Goal: Task Accomplishment & Management: Manage account settings

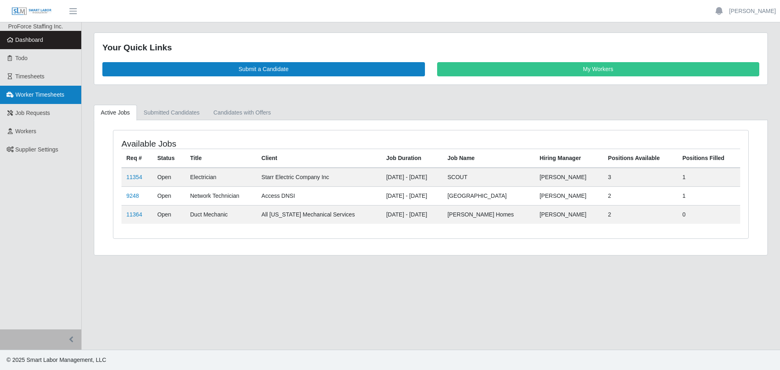
click at [30, 95] on span "Worker Timesheets" at bounding box center [39, 94] width 49 height 7
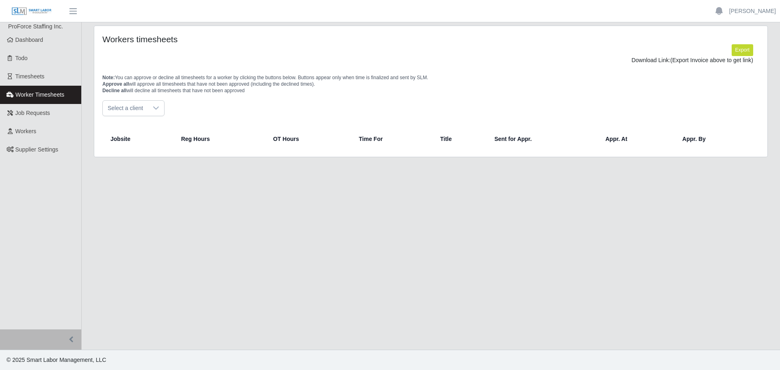
click at [148, 111] on div at bounding box center [156, 108] width 16 height 15
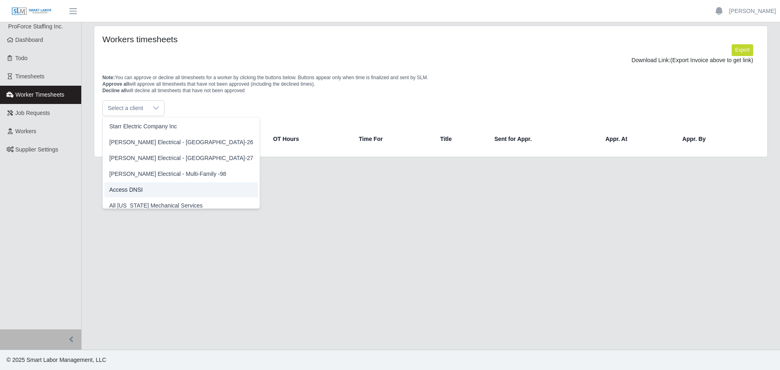
click at [135, 190] on span "Access DNSI" at bounding box center [125, 190] width 33 height 9
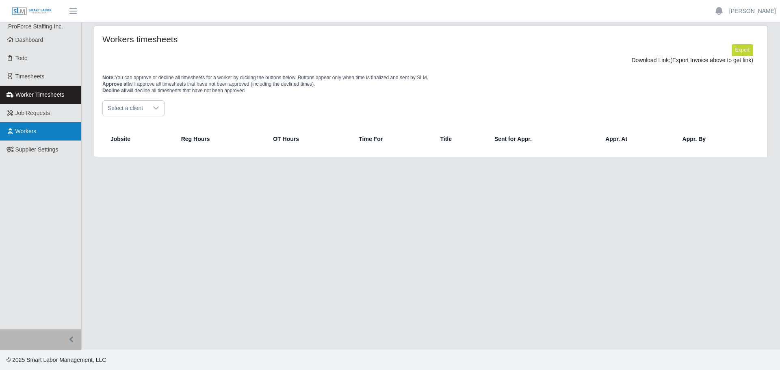
click at [37, 126] on link "Workers" at bounding box center [40, 131] width 81 height 18
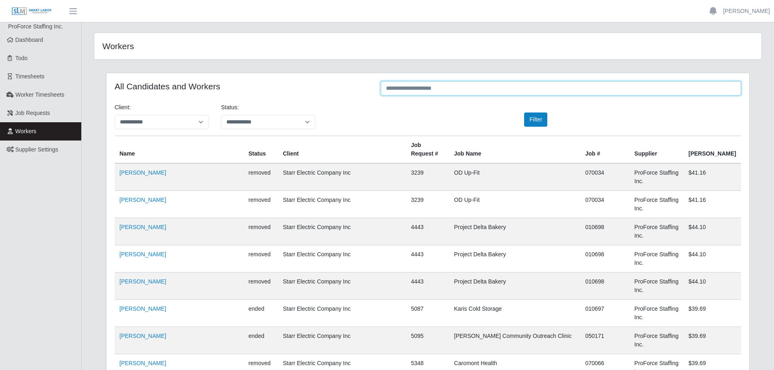
click at [449, 87] on input "text" at bounding box center [561, 88] width 360 height 14
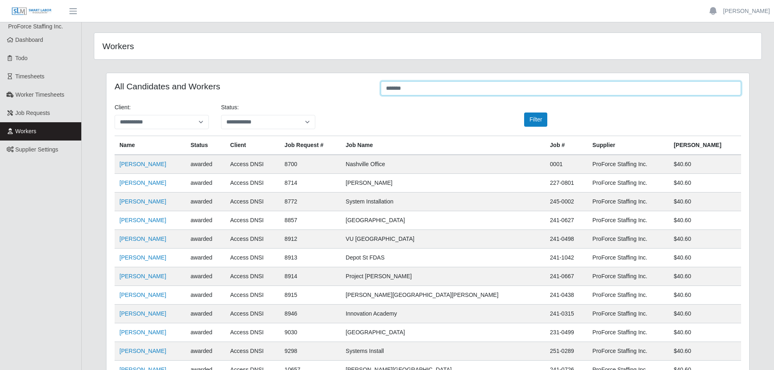
type input "*******"
click at [37, 94] on span "Worker Timesheets" at bounding box center [39, 94] width 49 height 7
